Goal: Check status

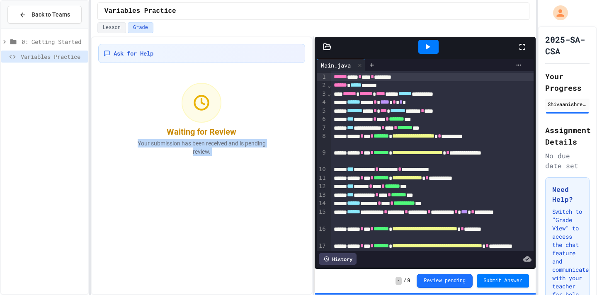
scroll to position [20, 0]
